Goal: Book appointment/travel/reservation

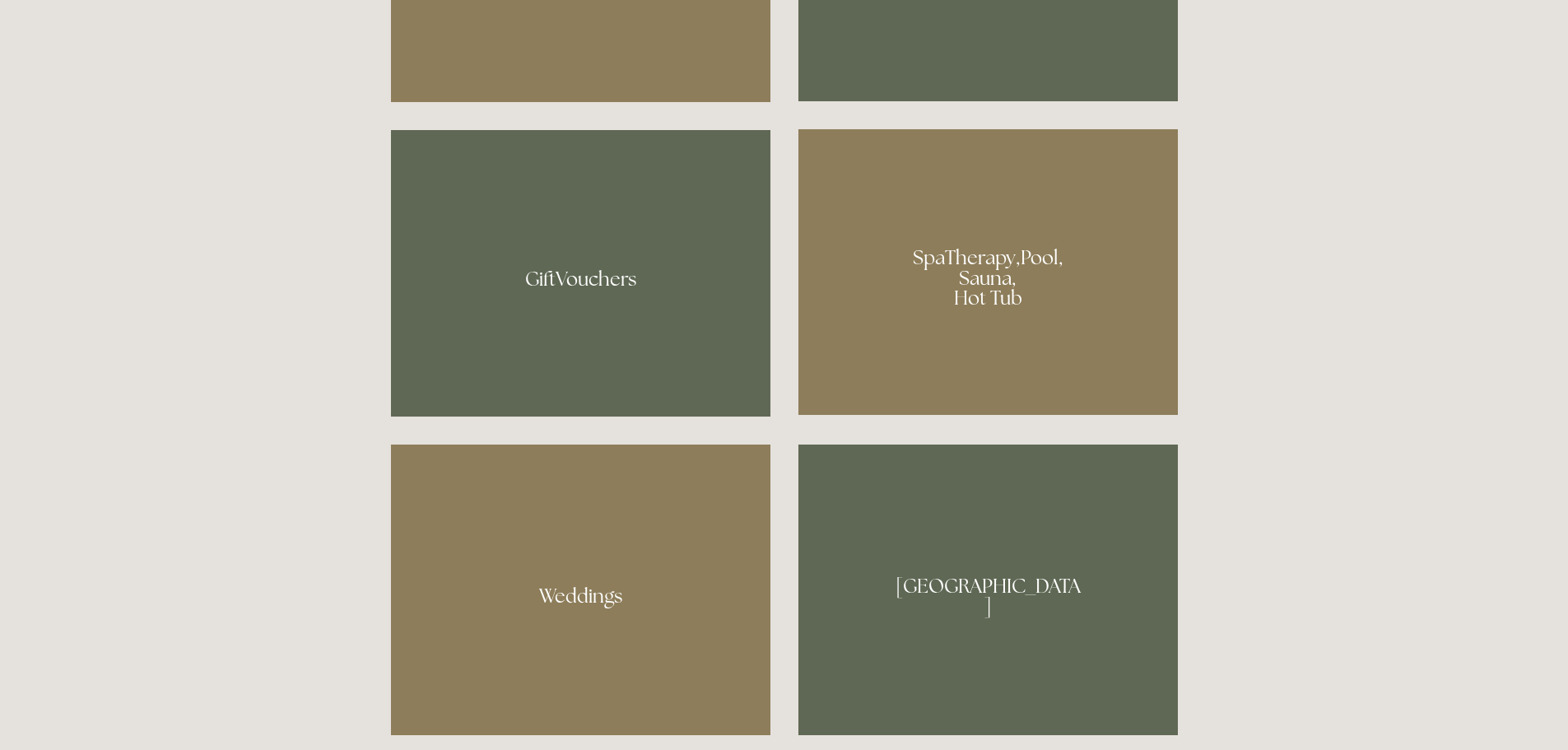
scroll to position [1318, 0]
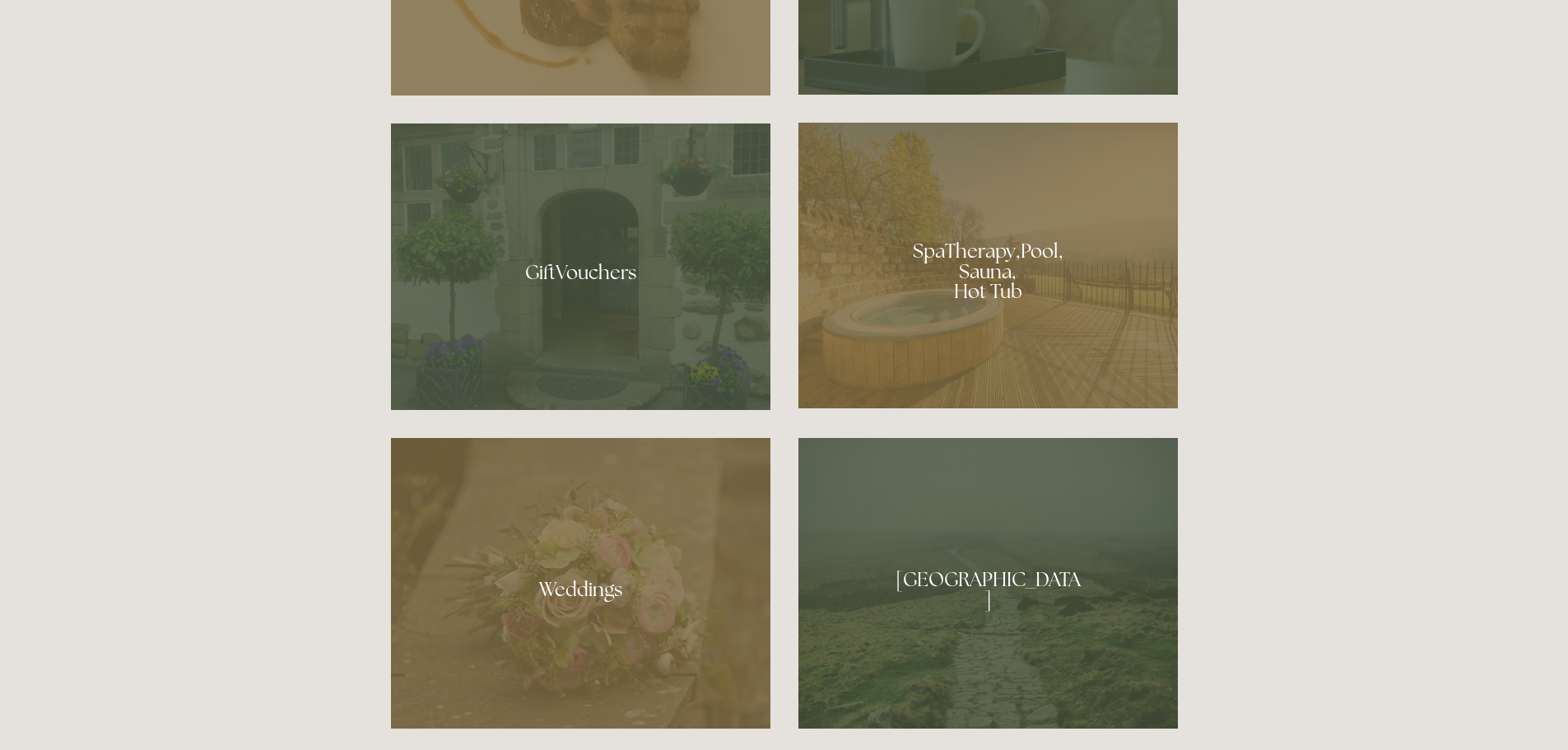
click at [1010, 298] on div at bounding box center [988, 266] width 379 height 286
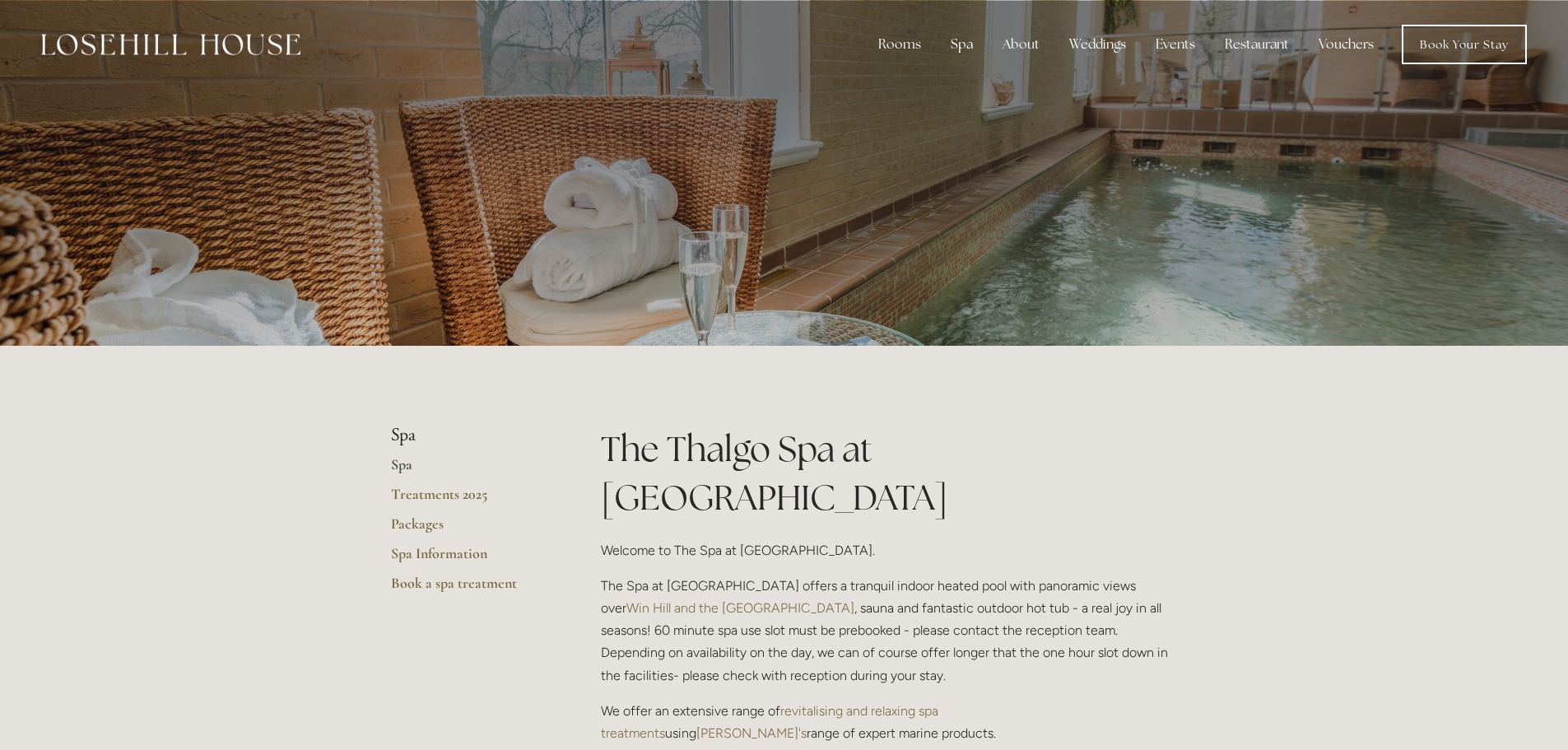
click at [409, 467] on link "Spa" at bounding box center [469, 470] width 157 height 29
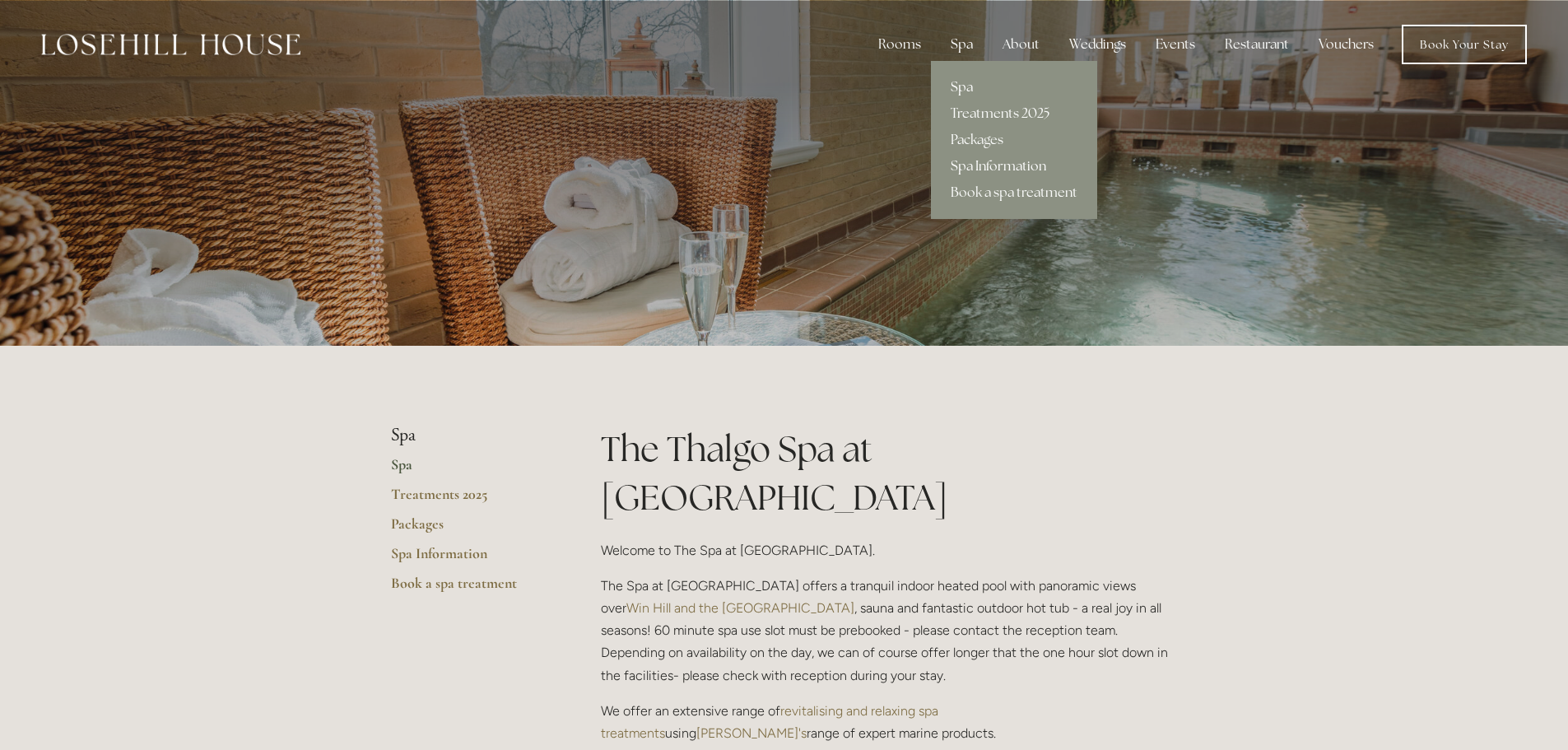
click at [966, 164] on link "Spa Information" at bounding box center [1014, 166] width 166 height 27
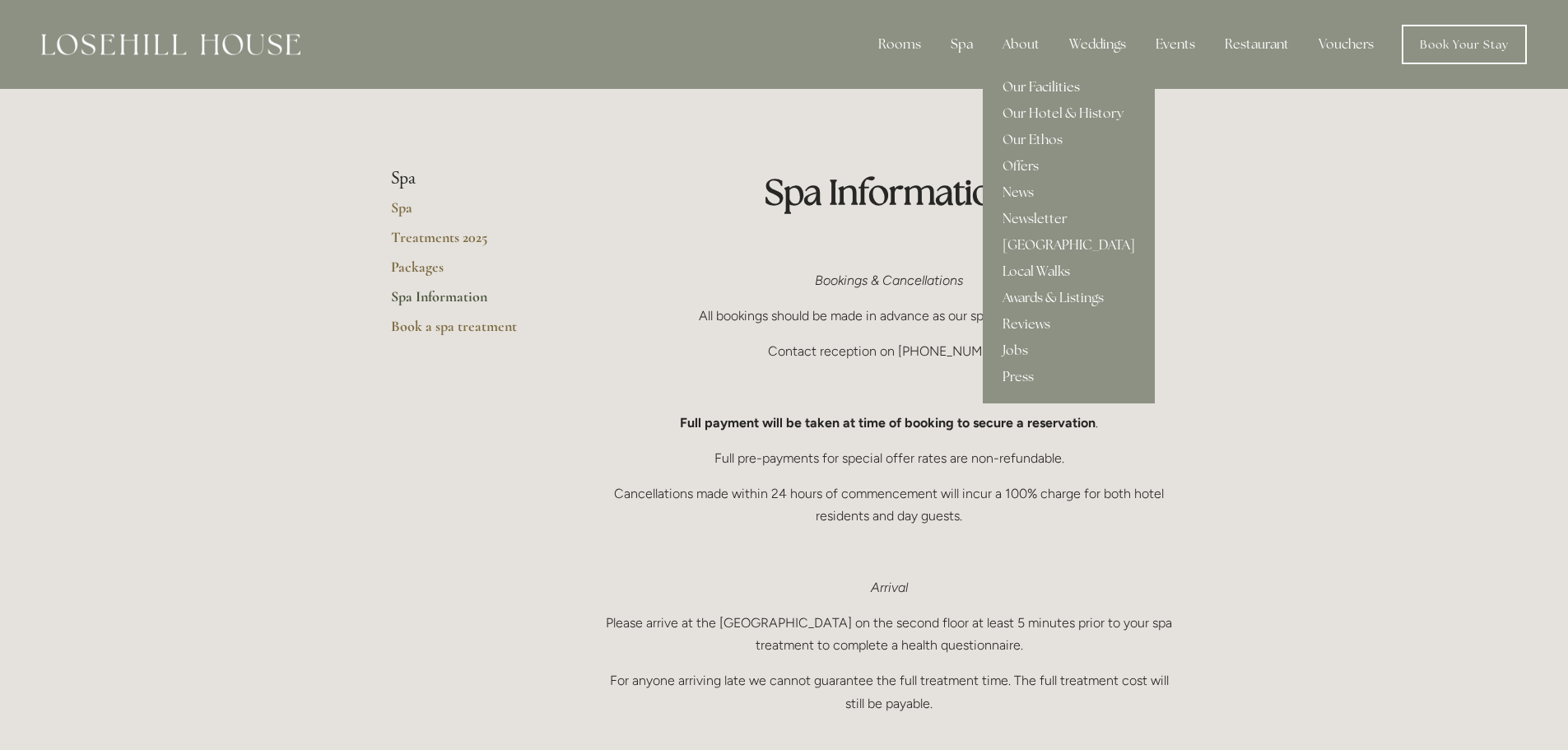
click at [1042, 81] on link "Our Facilities" at bounding box center [1069, 87] width 172 height 27
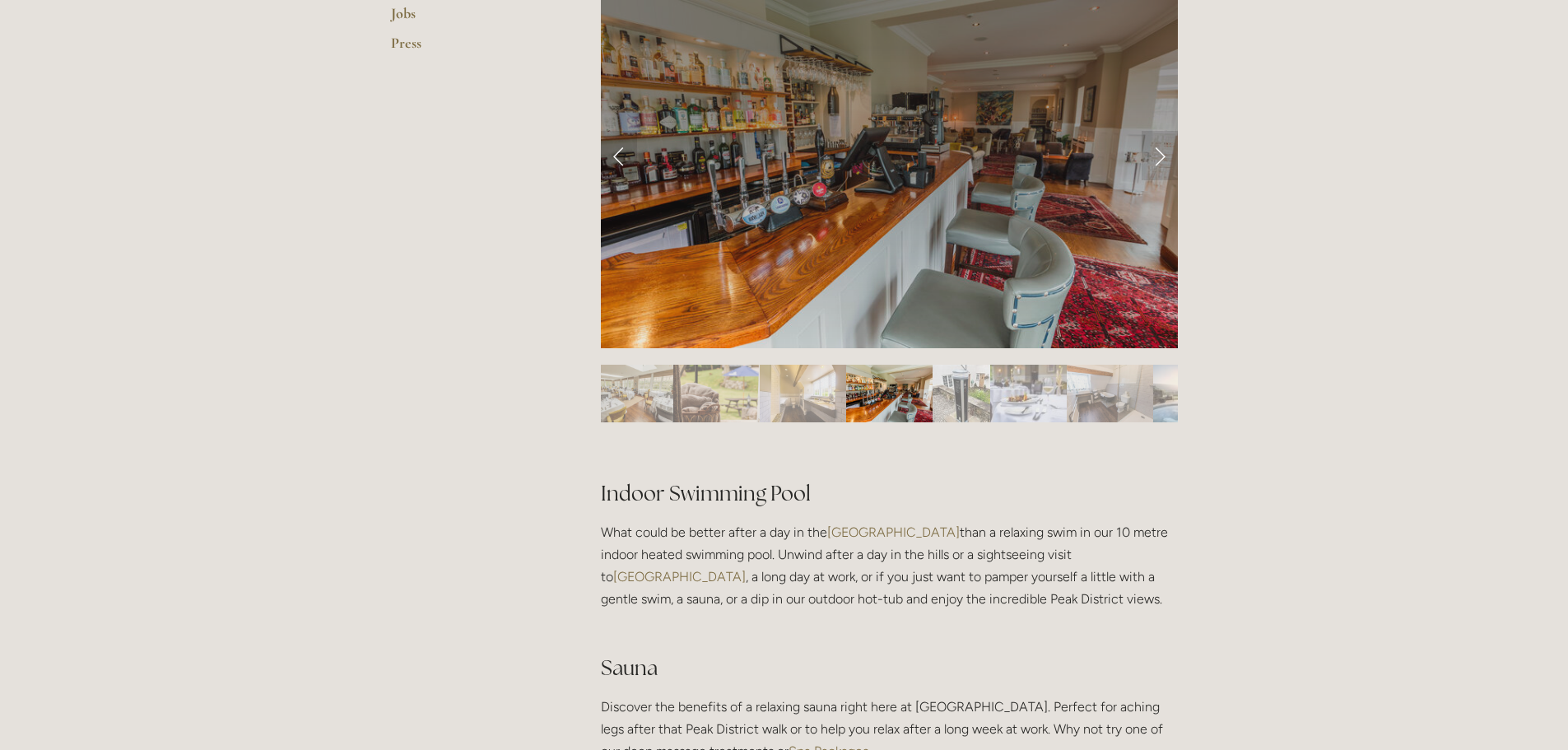
scroll to position [741, 0]
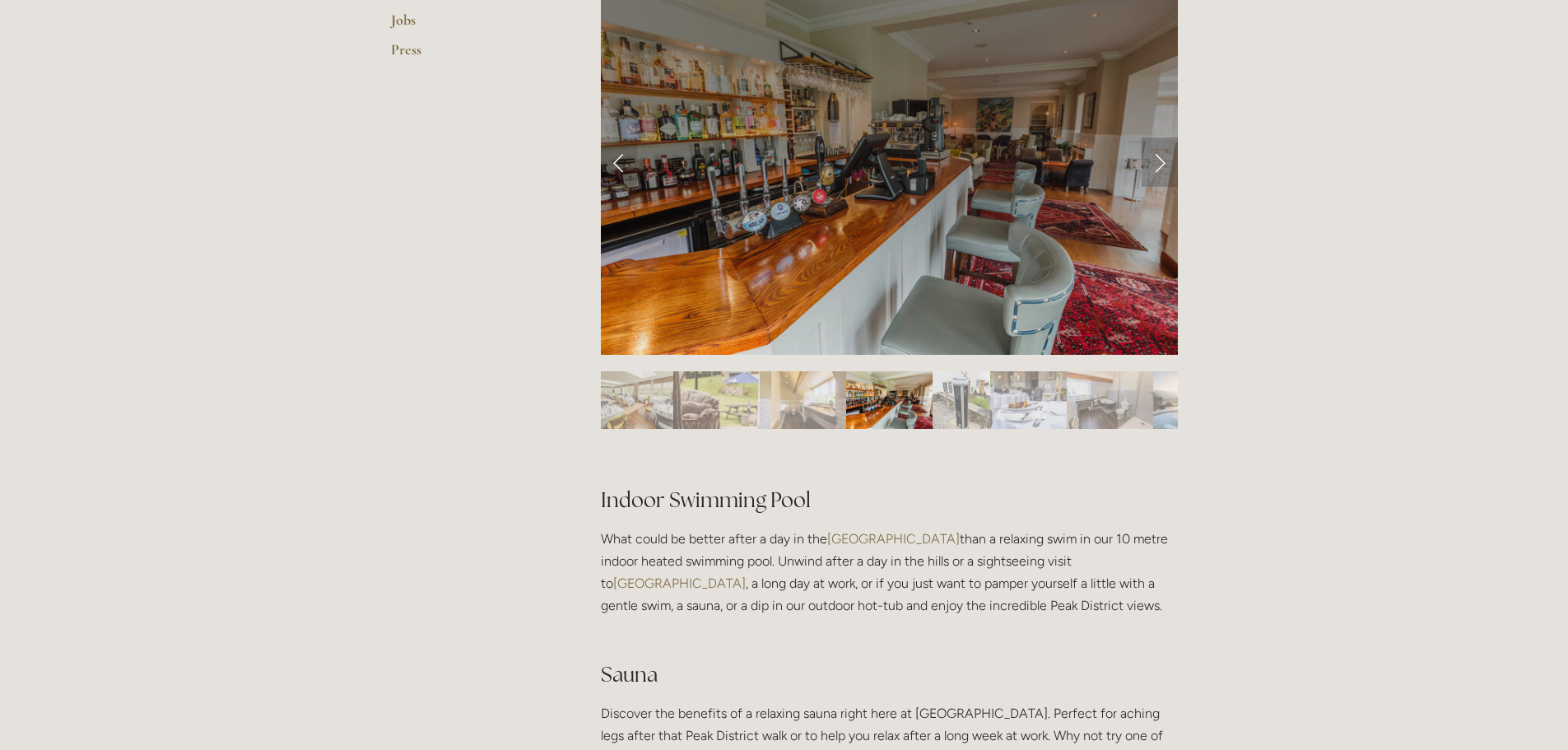
click at [1164, 163] on link "Next Slide" at bounding box center [1160, 162] width 36 height 49
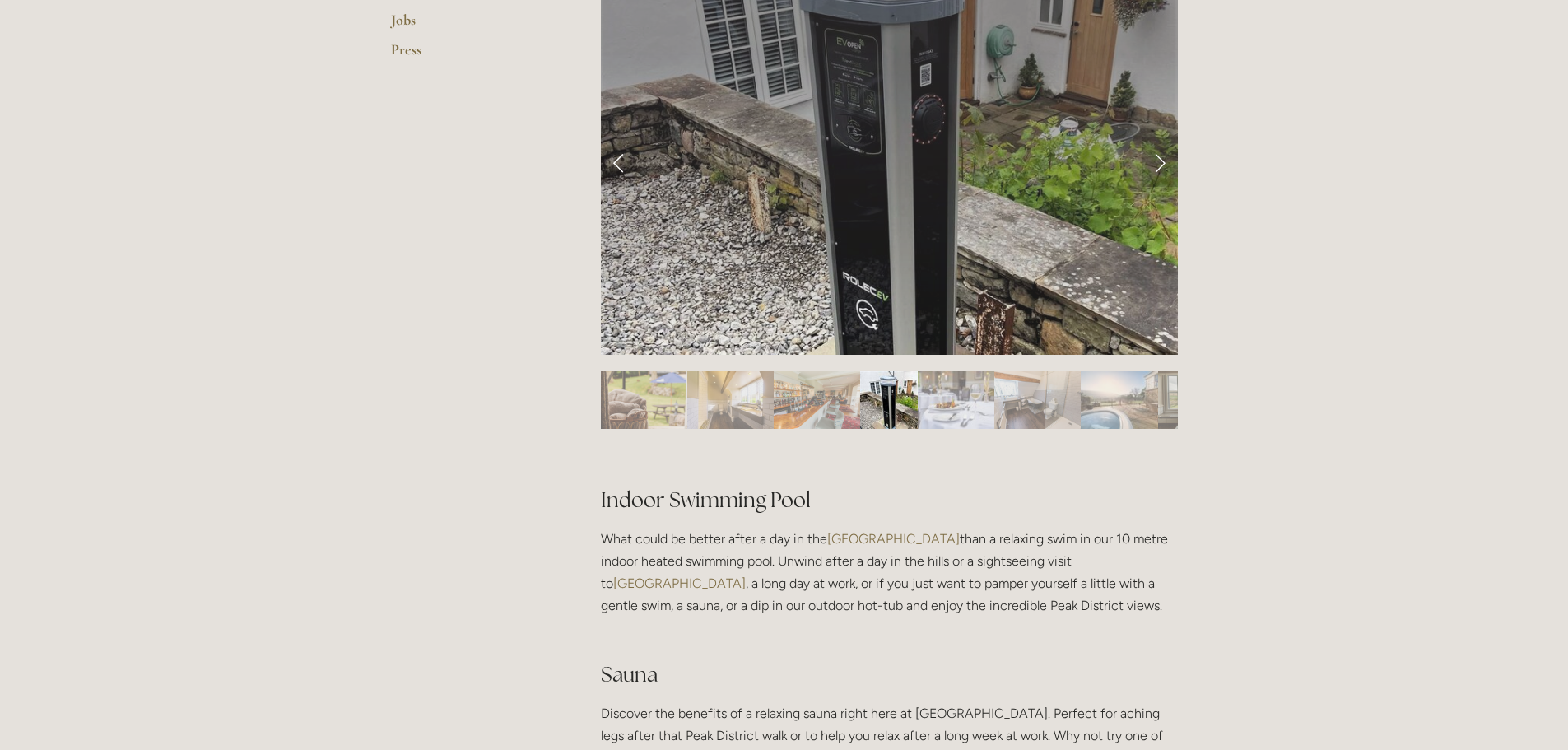
click at [1164, 164] on link "Next Slide" at bounding box center [1160, 162] width 36 height 49
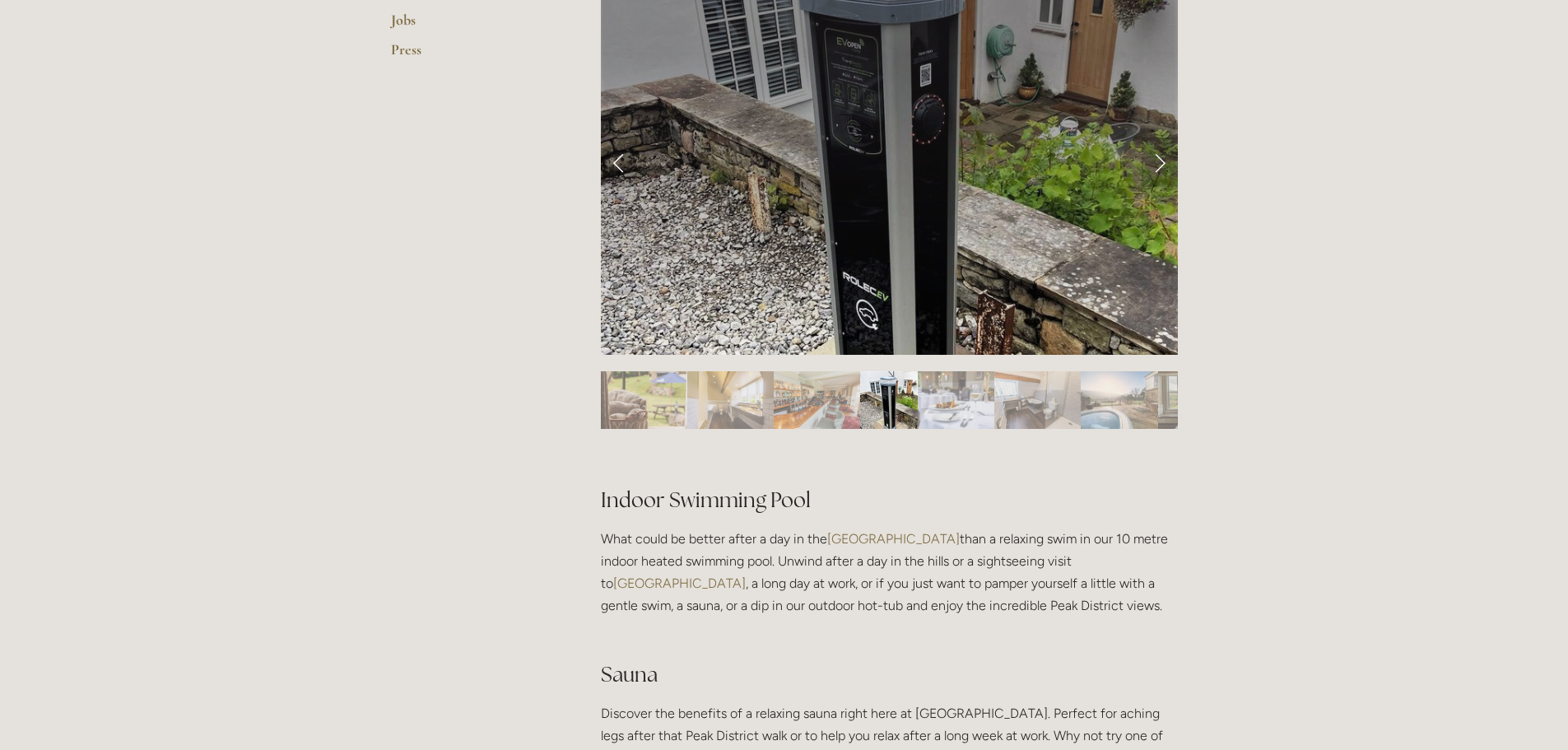
click at [1164, 164] on link "Next Slide" at bounding box center [1160, 162] width 36 height 49
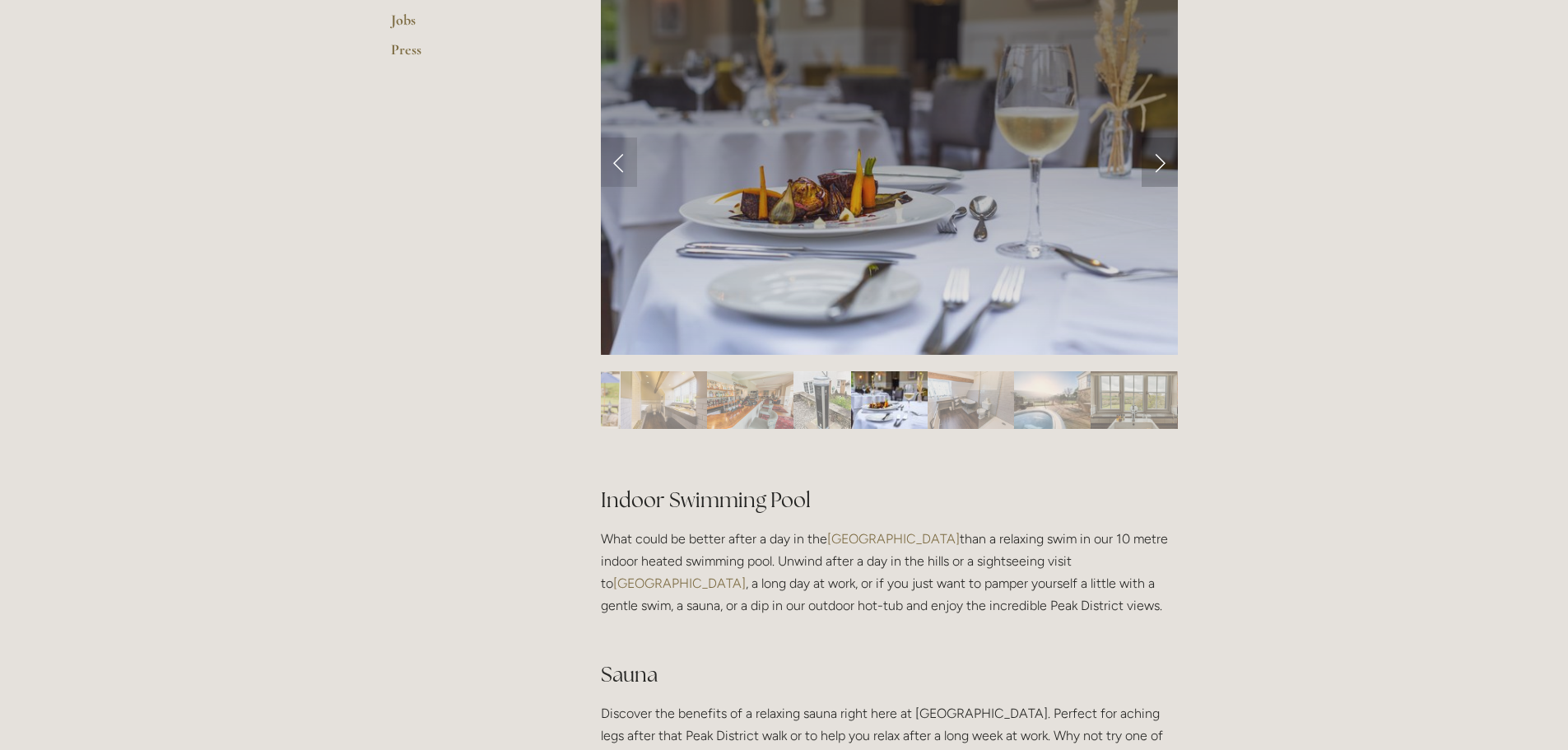
click at [1158, 163] on link "Next Slide" at bounding box center [1160, 162] width 36 height 49
click at [1157, 161] on link "Next Slide" at bounding box center [1160, 162] width 36 height 49
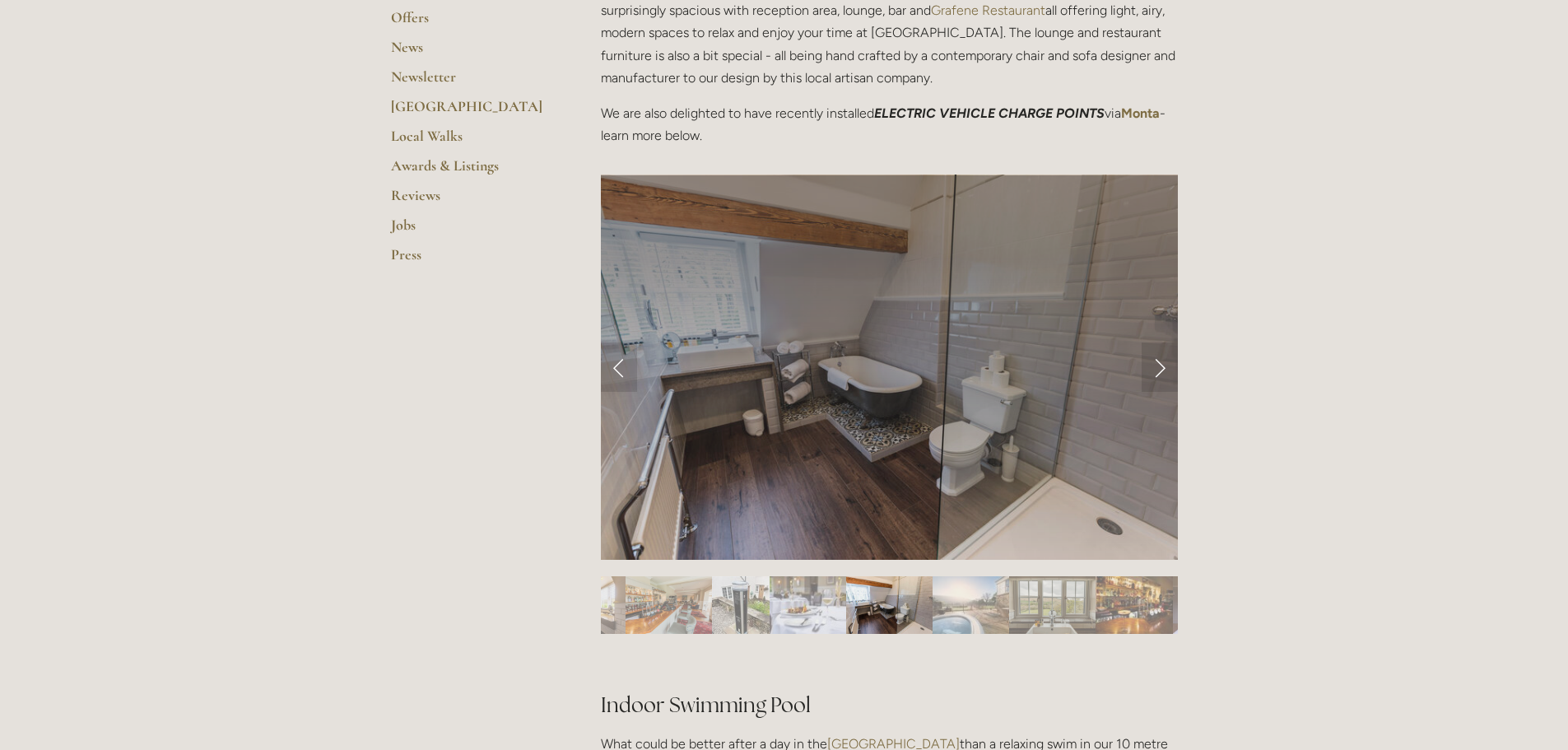
scroll to position [247, 0]
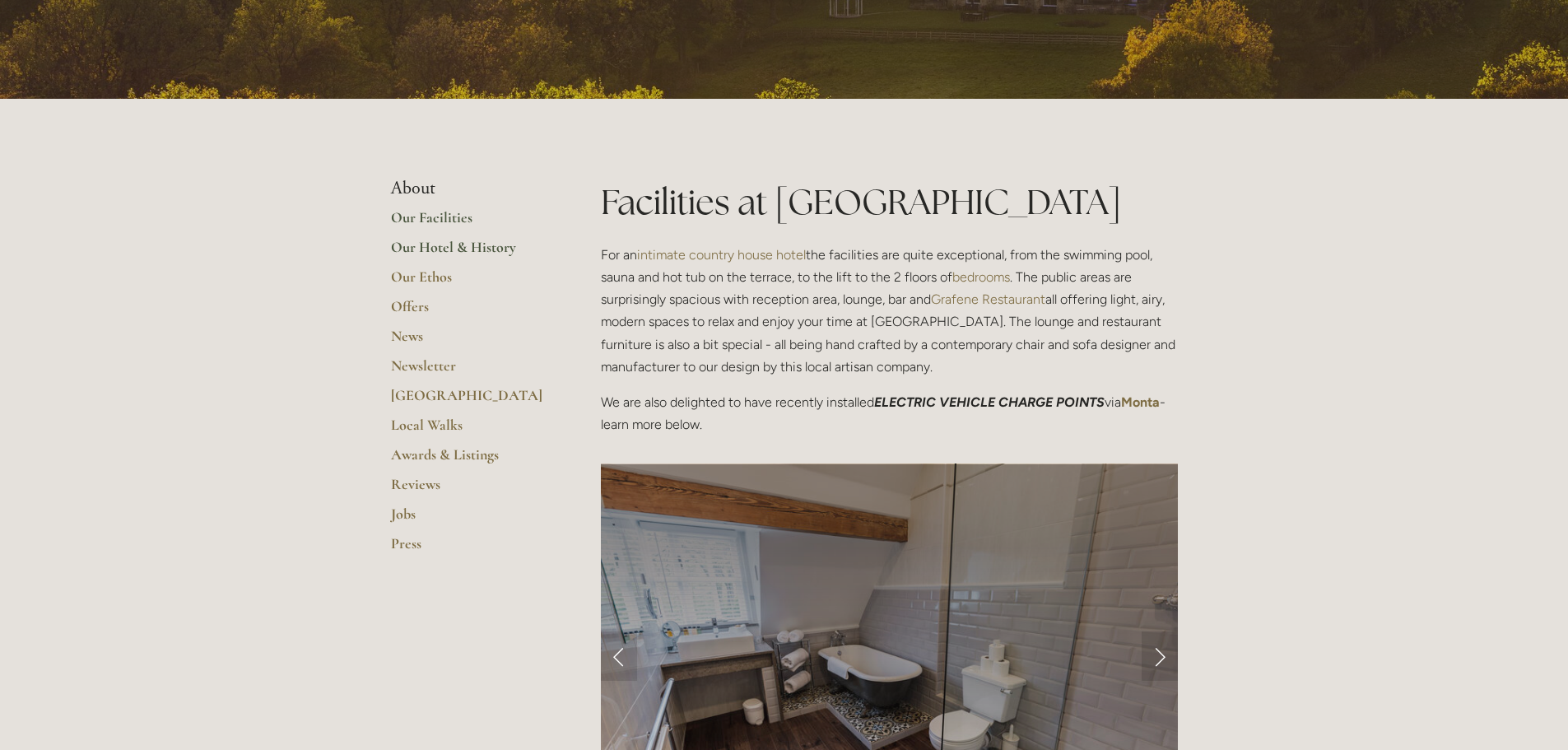
click at [456, 251] on link "Our Hotel & History" at bounding box center [469, 253] width 157 height 29
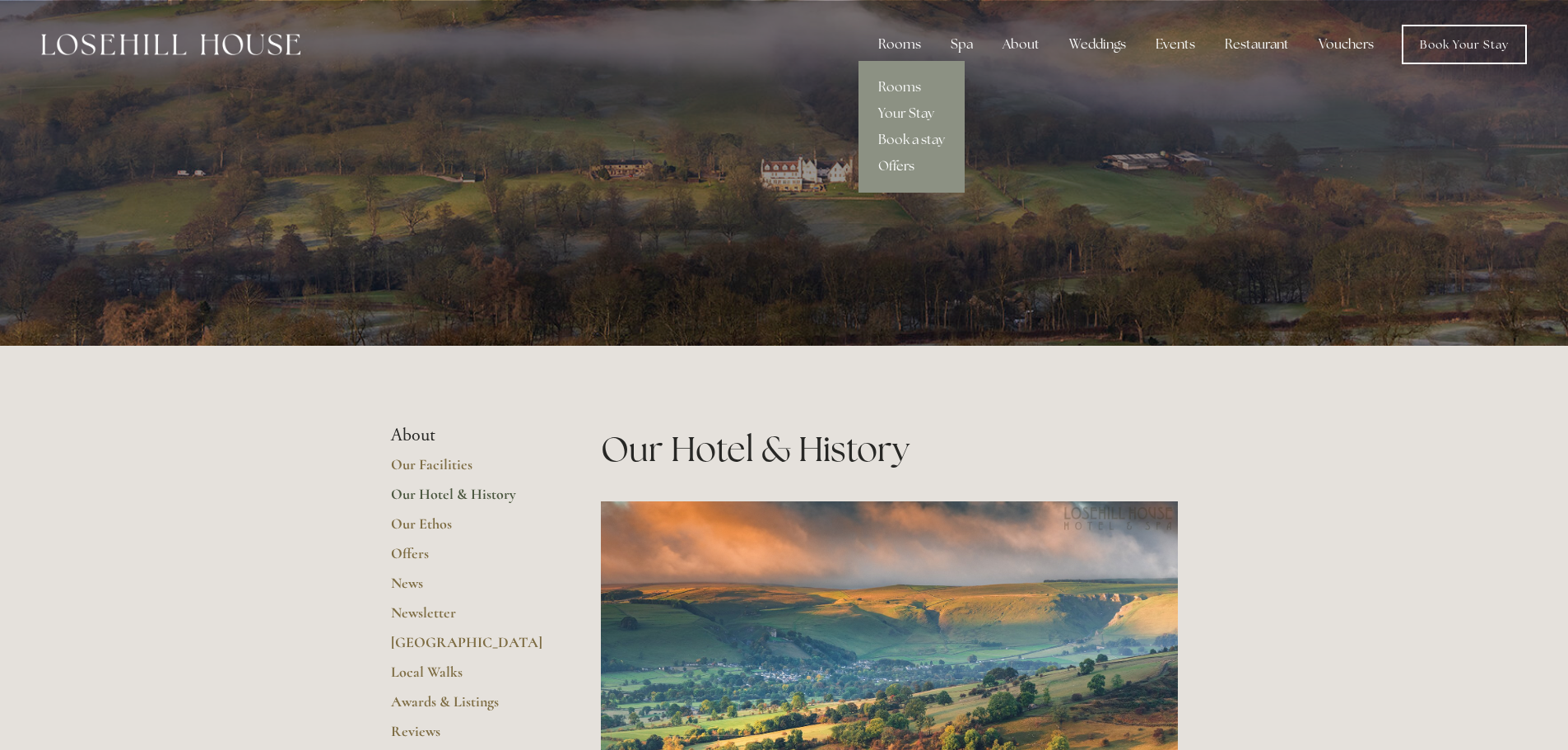
click at [916, 48] on div "Rooms" at bounding box center [899, 45] width 69 height 33
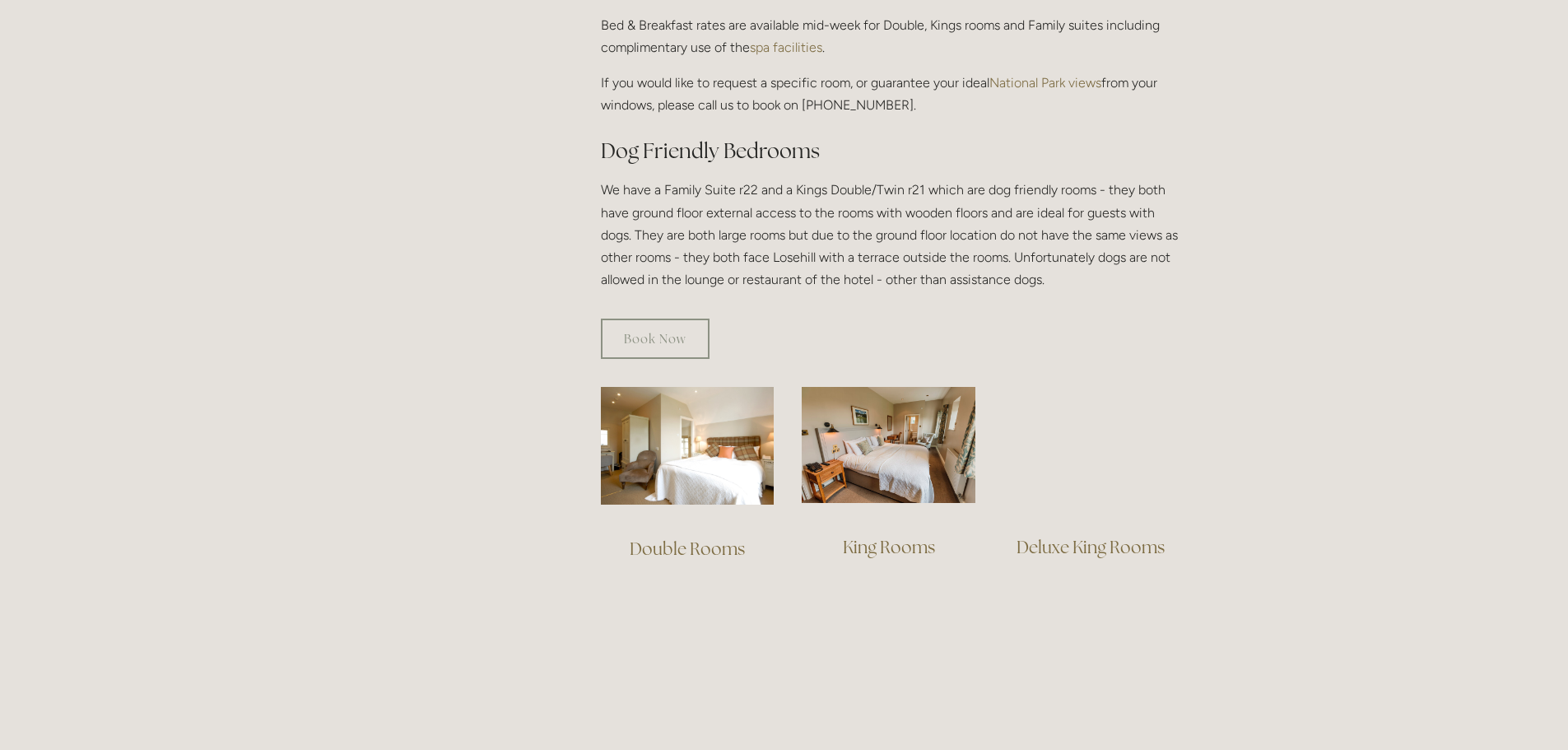
scroll to position [906, 0]
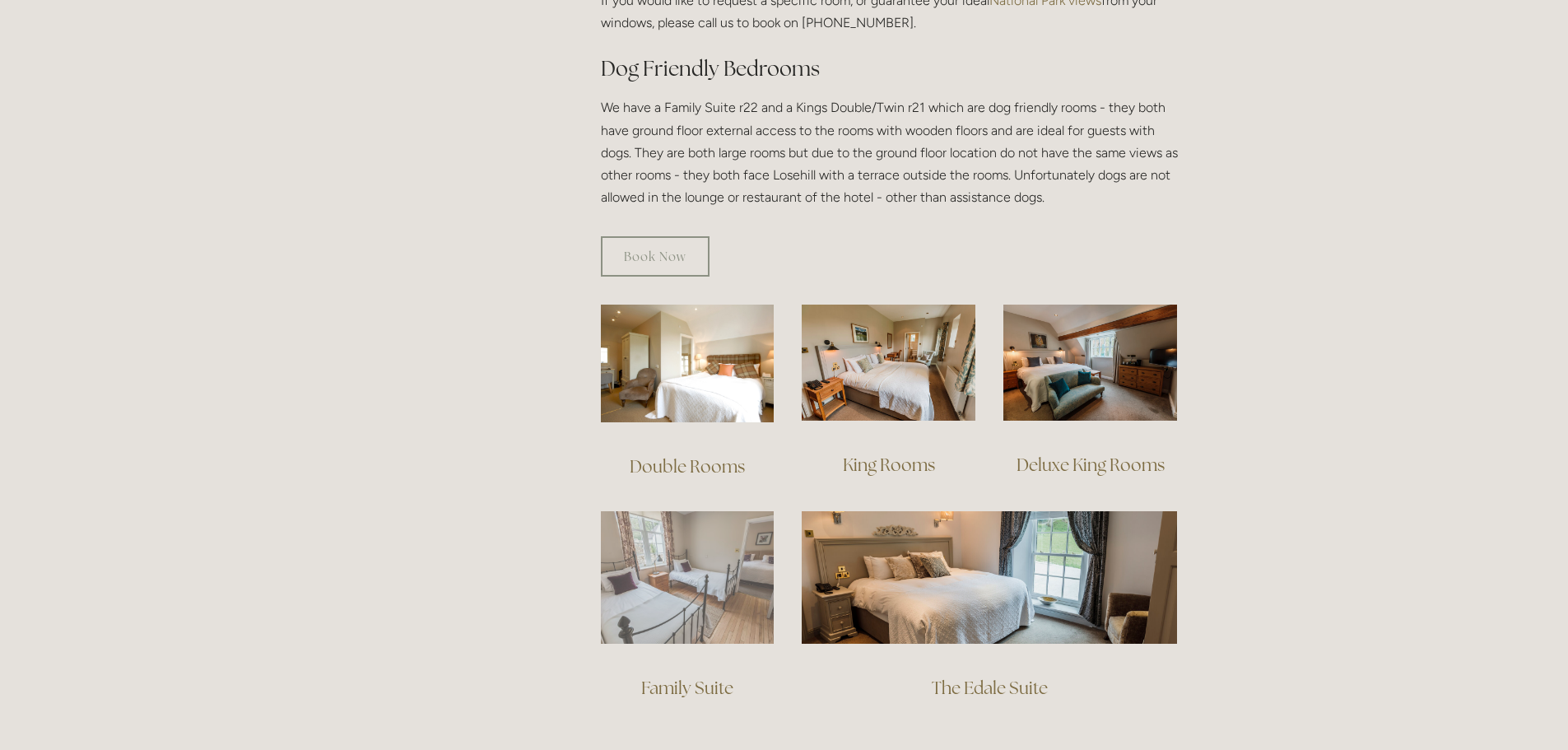
click at [709, 541] on img at bounding box center [688, 578] width 174 height 132
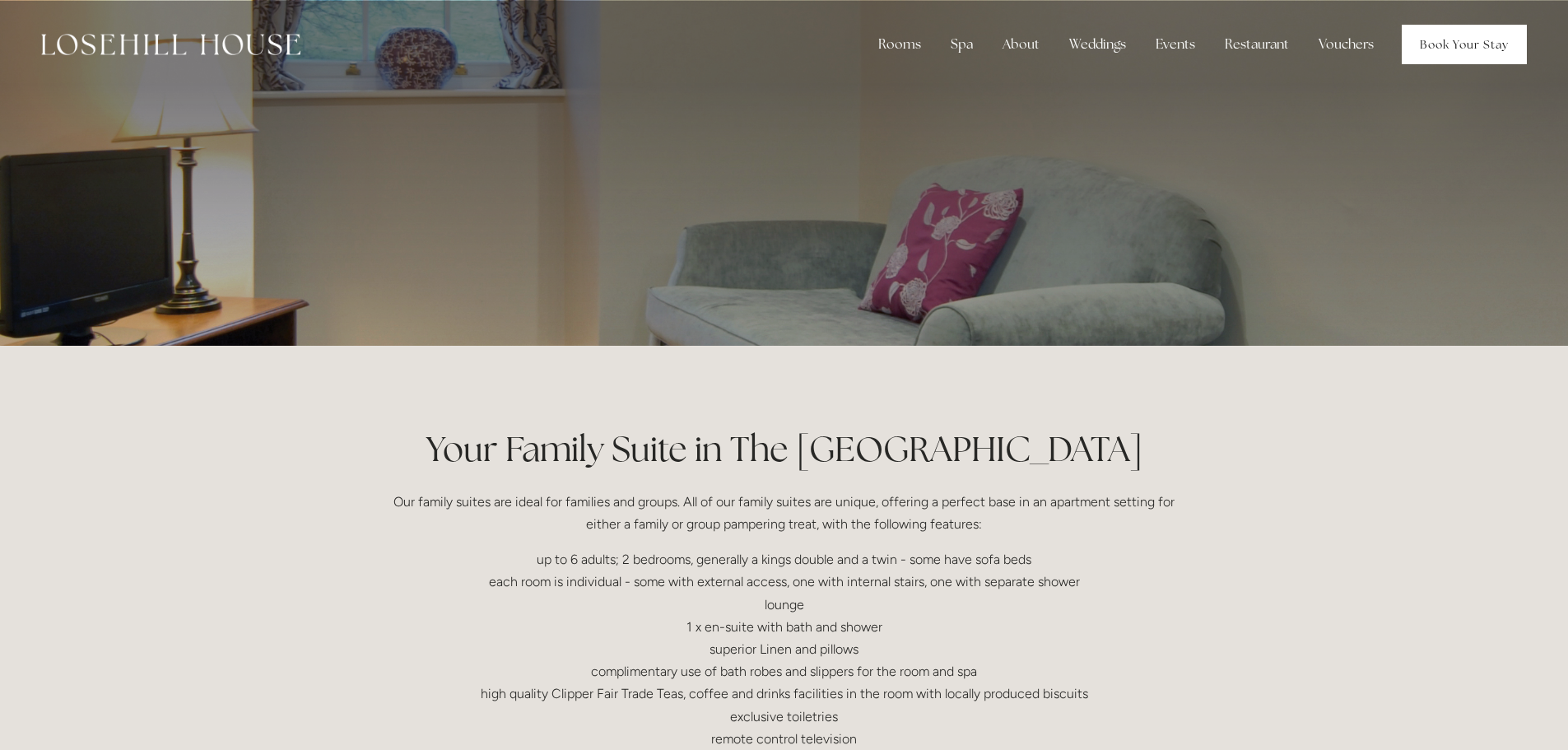
click at [1426, 36] on link "Book Your Stay" at bounding box center [1465, 45] width 126 height 40
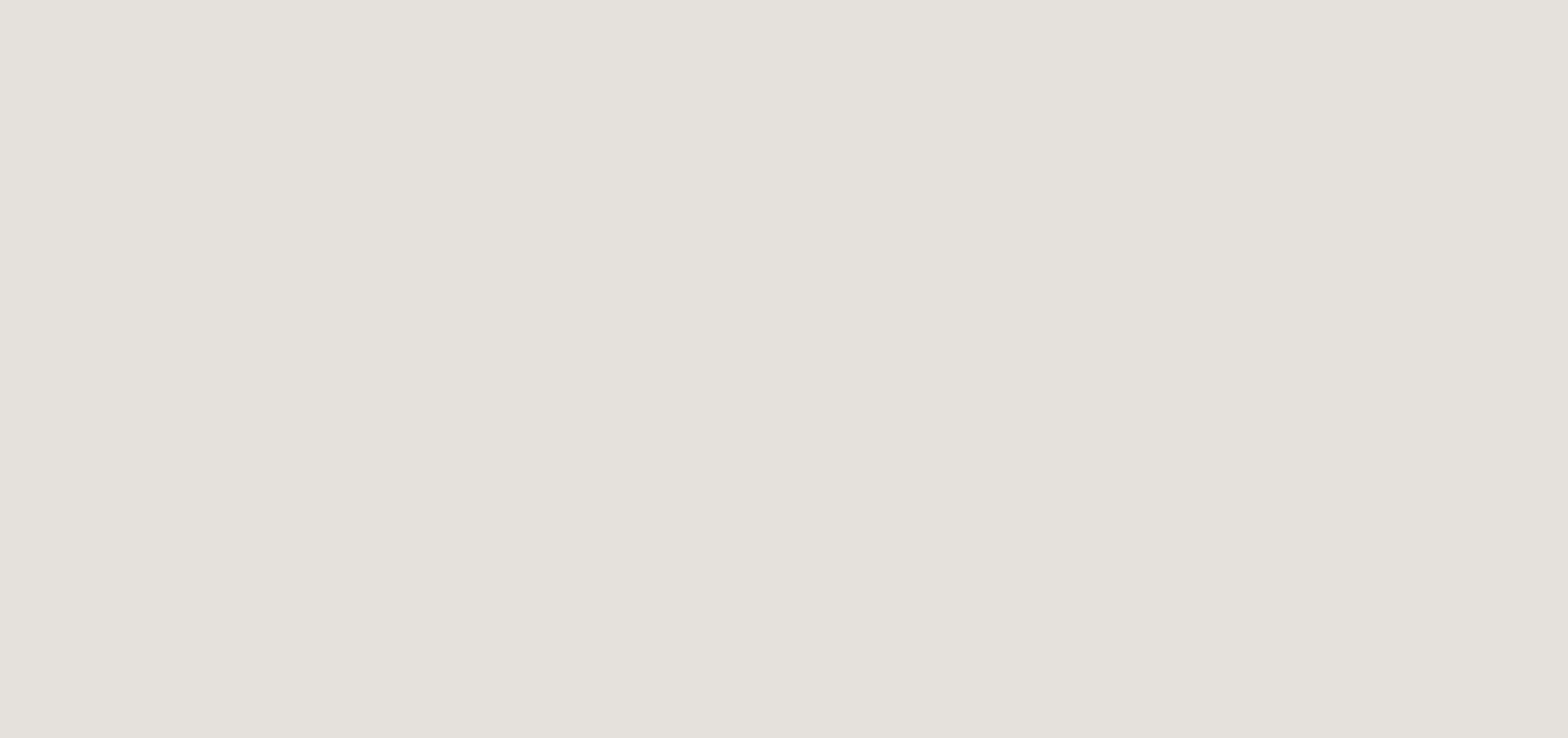
scroll to position [2059, 0]
